Goal: Browse casually

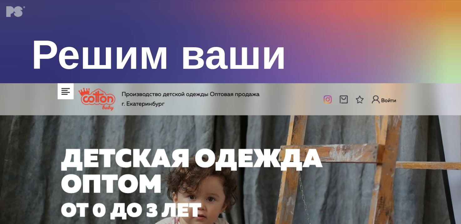
scroll to position [219, 0]
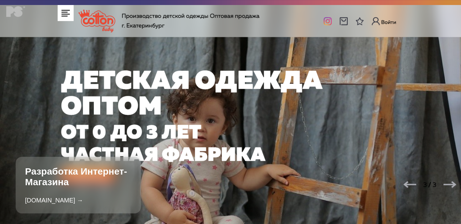
click at [66, 14] on img at bounding box center [230, 117] width 461 height 224
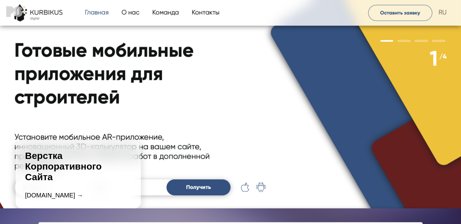
scroll to position [532, 0]
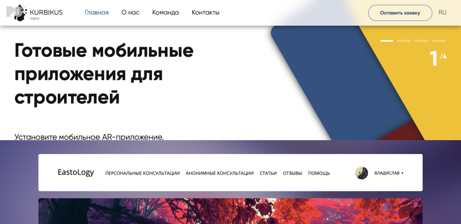
drag, startPoint x: 138, startPoint y: 13, endPoint x: 183, endPoint y: 15, distance: 45.1
click at [138, 13] on img at bounding box center [230, 112] width 461 height 224
click at [192, 16] on img at bounding box center [230, 112] width 461 height 224
click at [207, 15] on img at bounding box center [230, 112] width 461 height 224
click at [388, 14] on img at bounding box center [230, 112] width 461 height 224
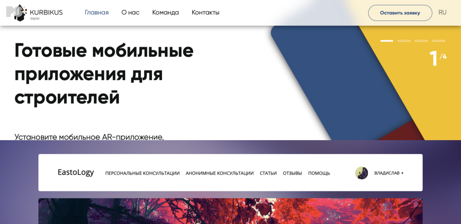
click at [388, 14] on img at bounding box center [230, 112] width 461 height 224
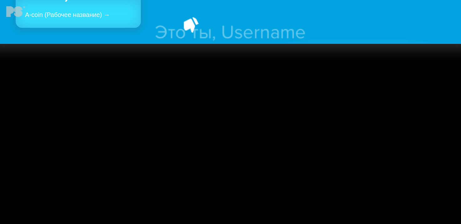
scroll to position [2241, 0]
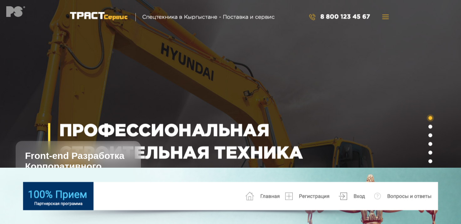
click at [340, 15] on img at bounding box center [230, 112] width 461 height 224
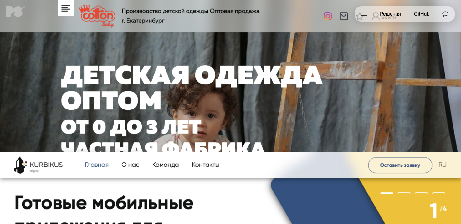
scroll to position [219, 0]
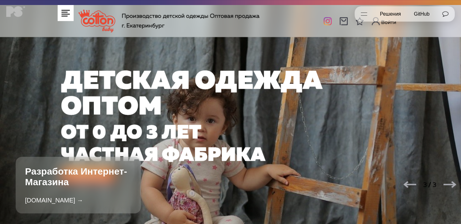
click at [364, 12] on button "Открыть меню" at bounding box center [364, 14] width 19 height 16
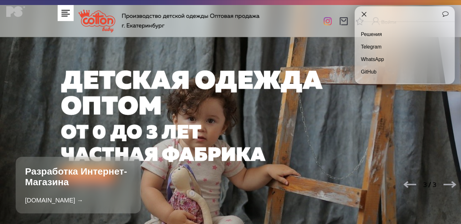
click at [241, 85] on img at bounding box center [230, 117] width 461 height 224
click at [372, 45] on link "Telegram" at bounding box center [405, 47] width 100 height 13
